Goal: Find contact information: Find contact information

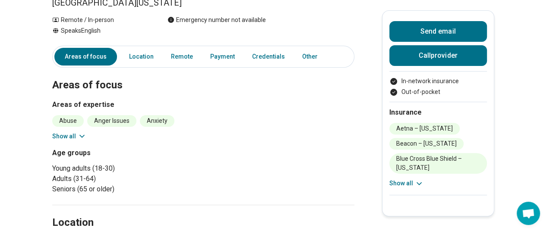
scroll to position [129, 0]
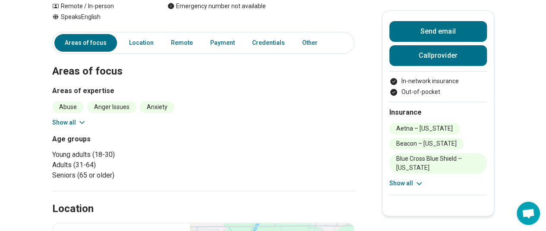
click at [76, 118] on button "Show all" at bounding box center [69, 122] width 34 height 9
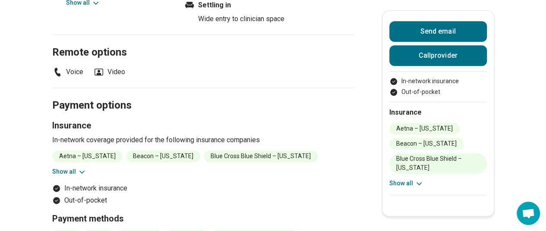
scroll to position [518, 0]
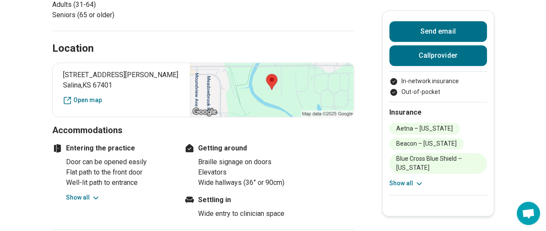
scroll to position [302, 0]
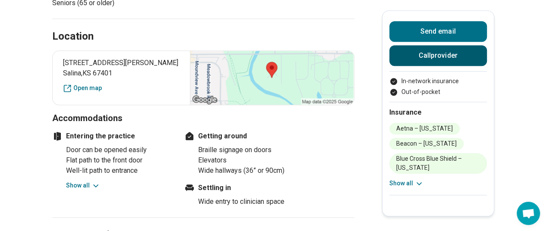
click at [440, 53] on button "Call provider" at bounding box center [438, 55] width 98 height 21
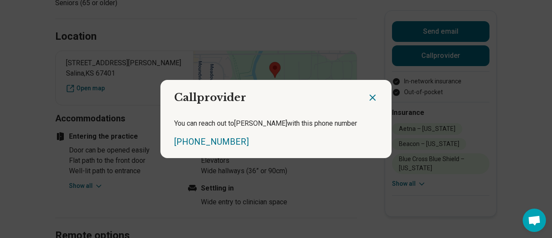
click at [369, 94] on icon "Close dialog" at bounding box center [373, 97] width 10 height 10
